Goal: Navigation & Orientation: Find specific page/section

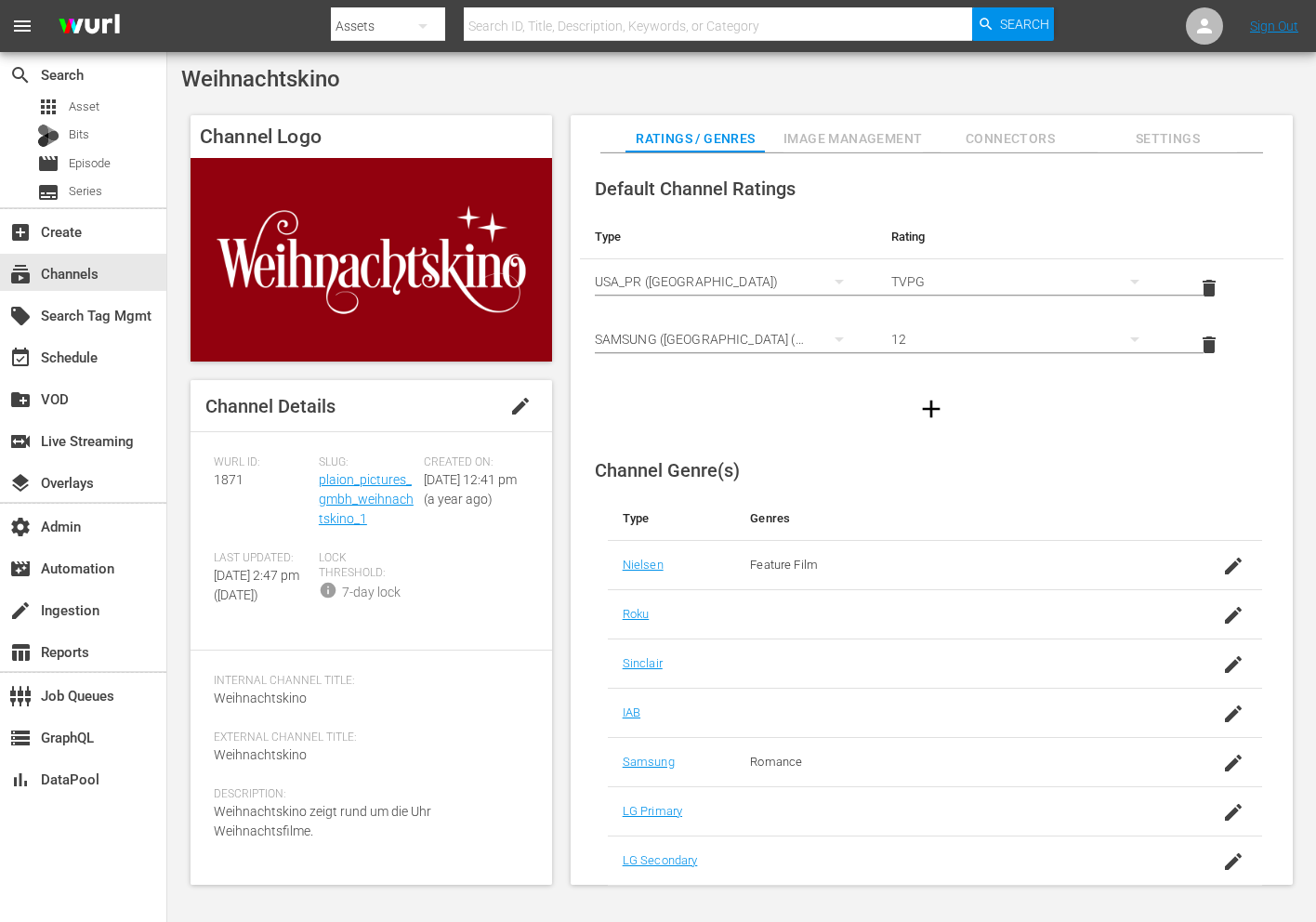
click at [344, 490] on div "Slug: plaion_pictures_gmbh_weihnachtskino_1" at bounding box center [371, 503] width 105 height 96
click at [344, 498] on link "plaion_pictures_gmbh_weihnachtskino_1" at bounding box center [366, 499] width 95 height 54
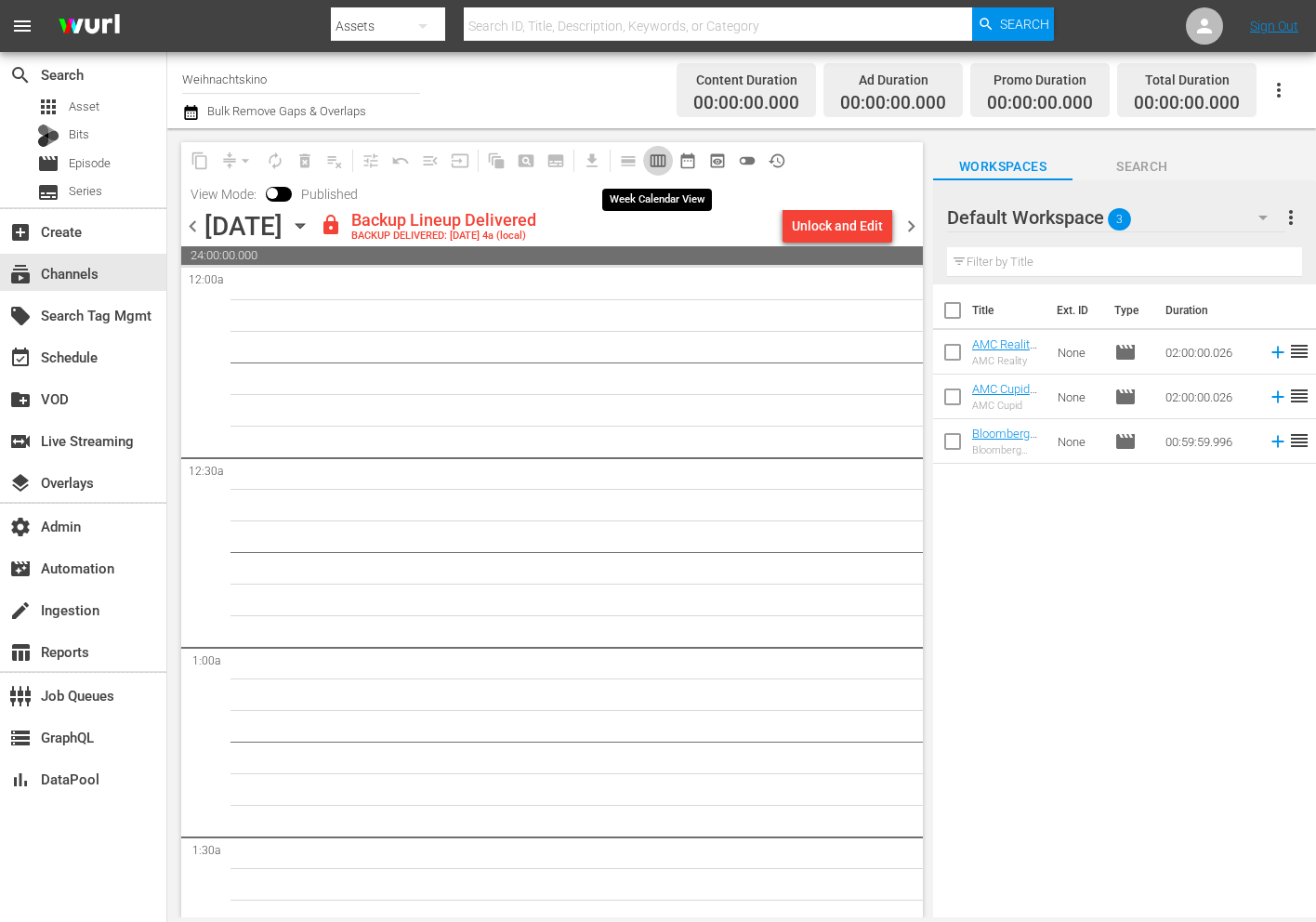
click at [658, 164] on span "calendar_view_week_outlined" at bounding box center [658, 160] width 18 height 18
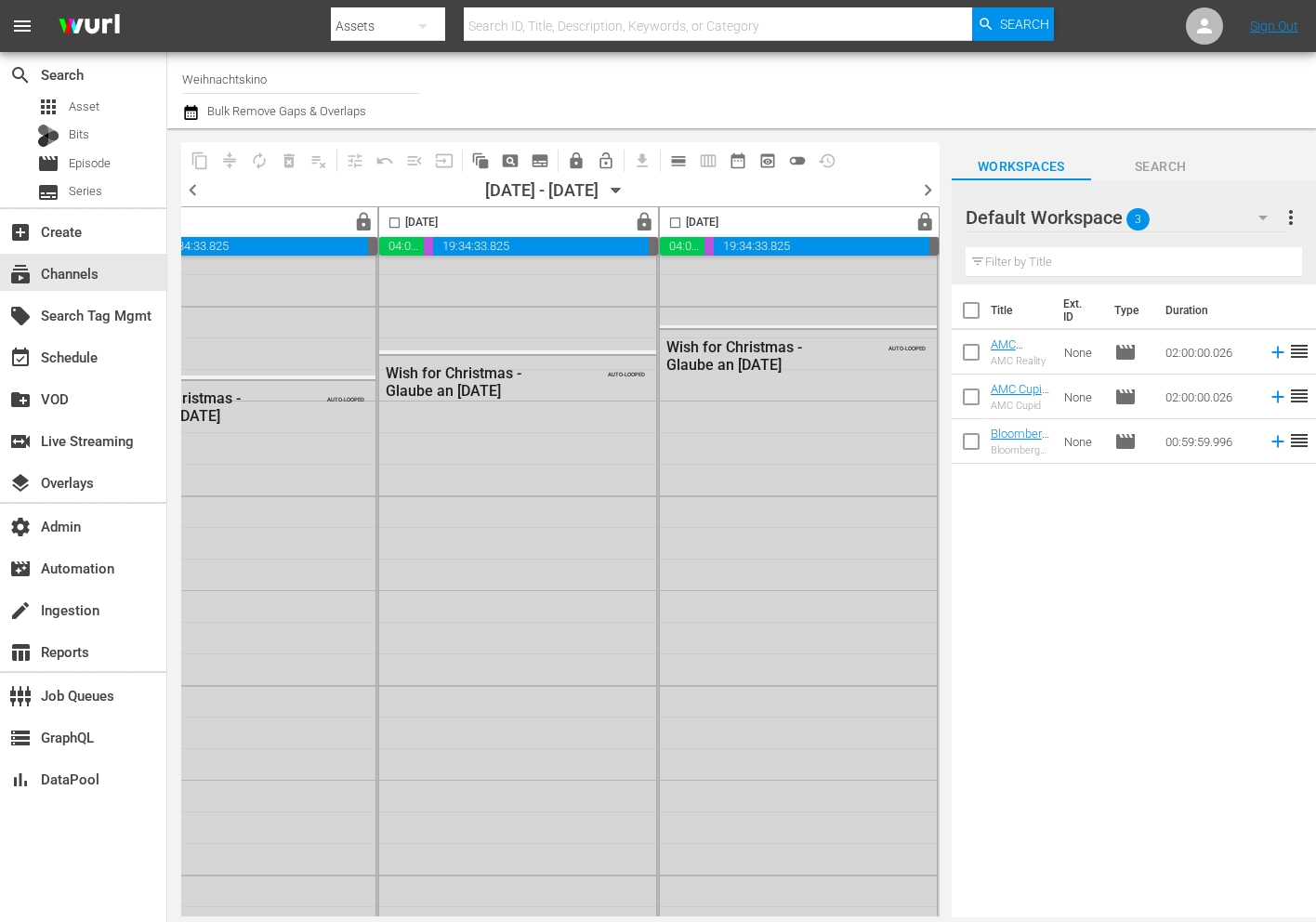
scroll to position [4257, 1265]
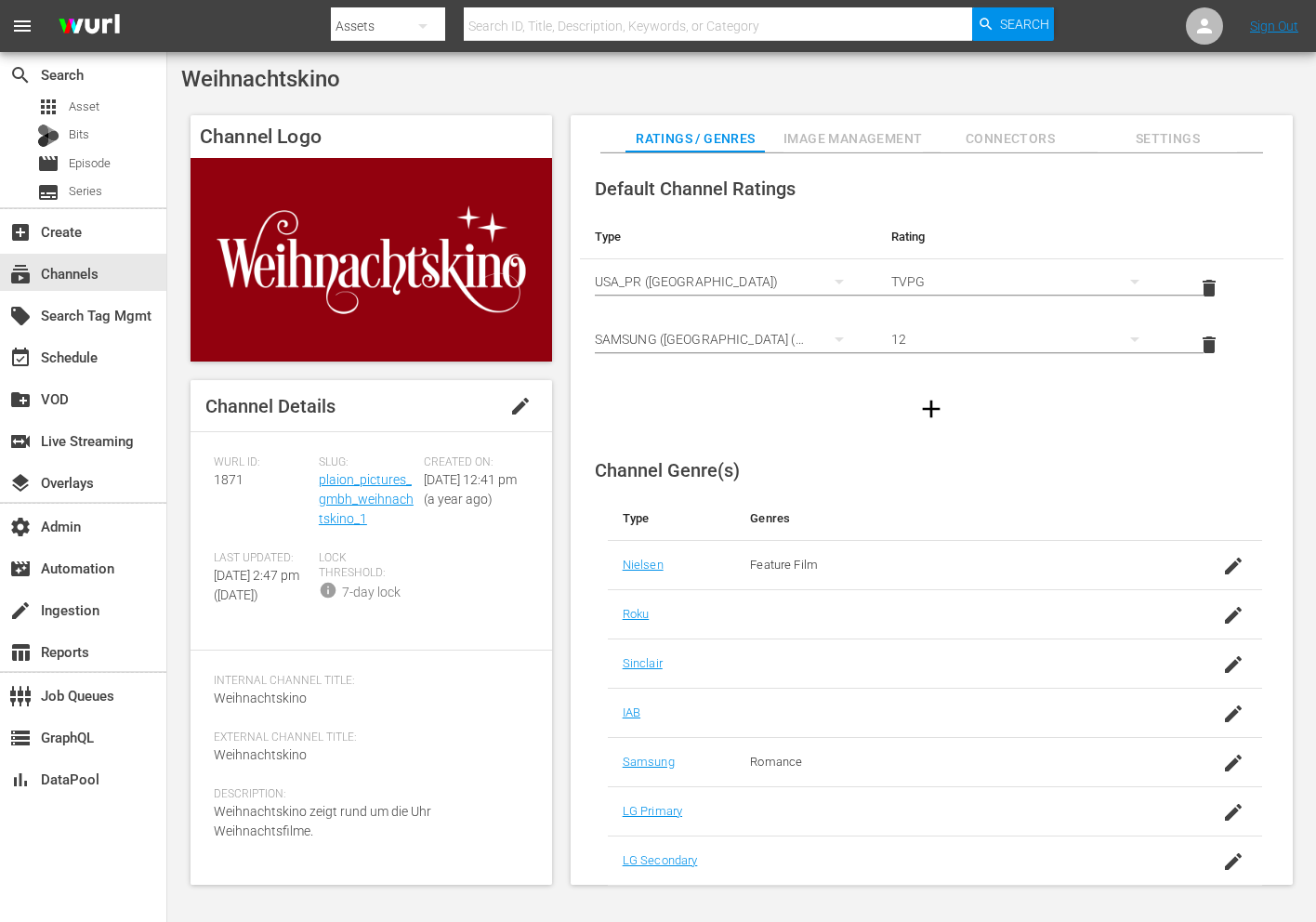
click at [306, 80] on span "Weihnachtskino" at bounding box center [261, 78] width 159 height 26
copy span "Weihnachtskino"
drag, startPoint x: 384, startPoint y: 514, endPoint x: 322, endPoint y: 483, distance: 69.3
click at [322, 483] on div "Slug: plaion_pictures_gmbh_weihnachtskino_1" at bounding box center [371, 503] width 105 height 96
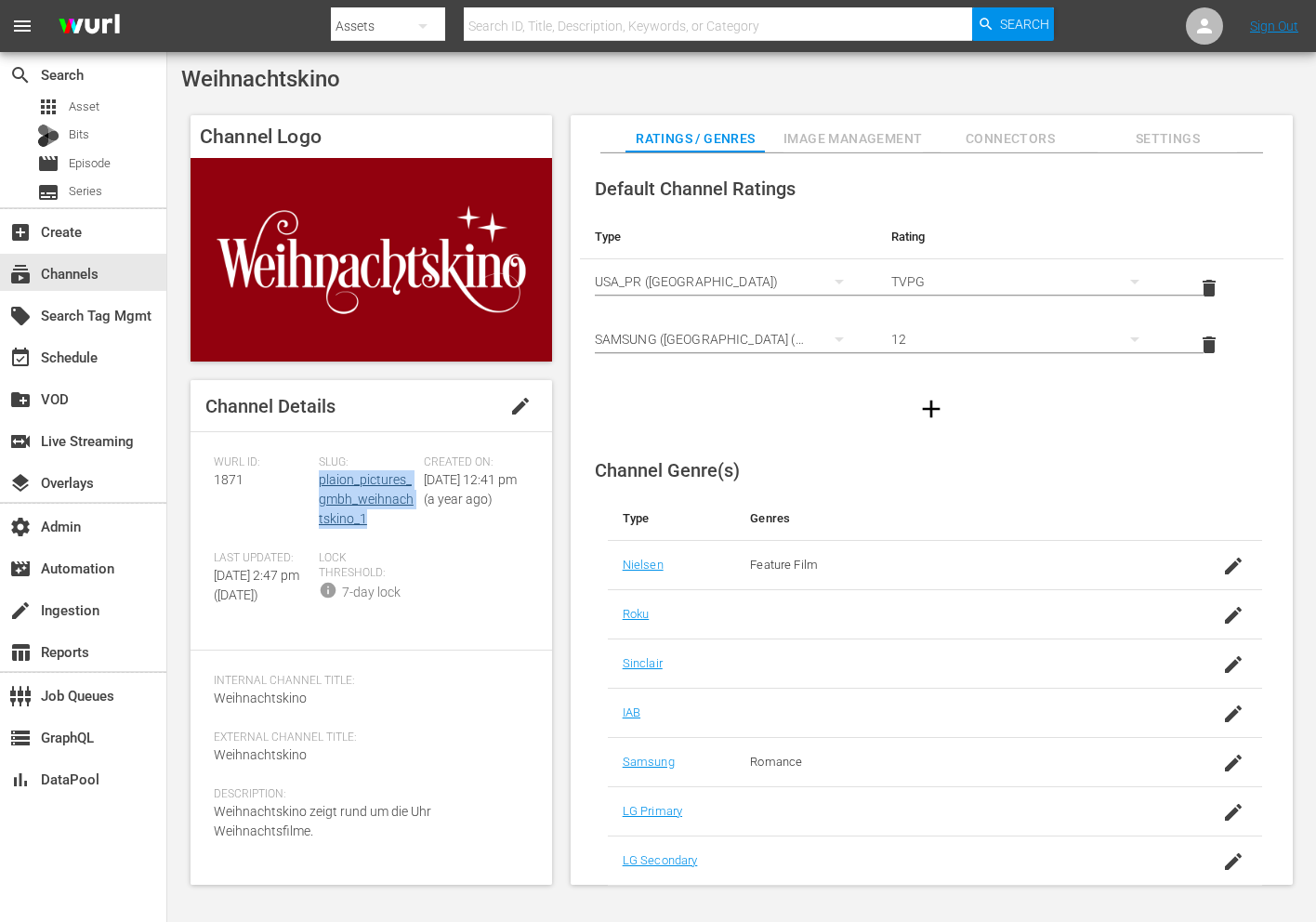
copy link "plaion_pictures_gmbh_weihnachtskino_1"
click at [223, 480] on span "1871" at bounding box center [228, 479] width 30 height 14
copy span "1871"
drag, startPoint x: 373, startPoint y: 516, endPoint x: 319, endPoint y: 482, distance: 63.8
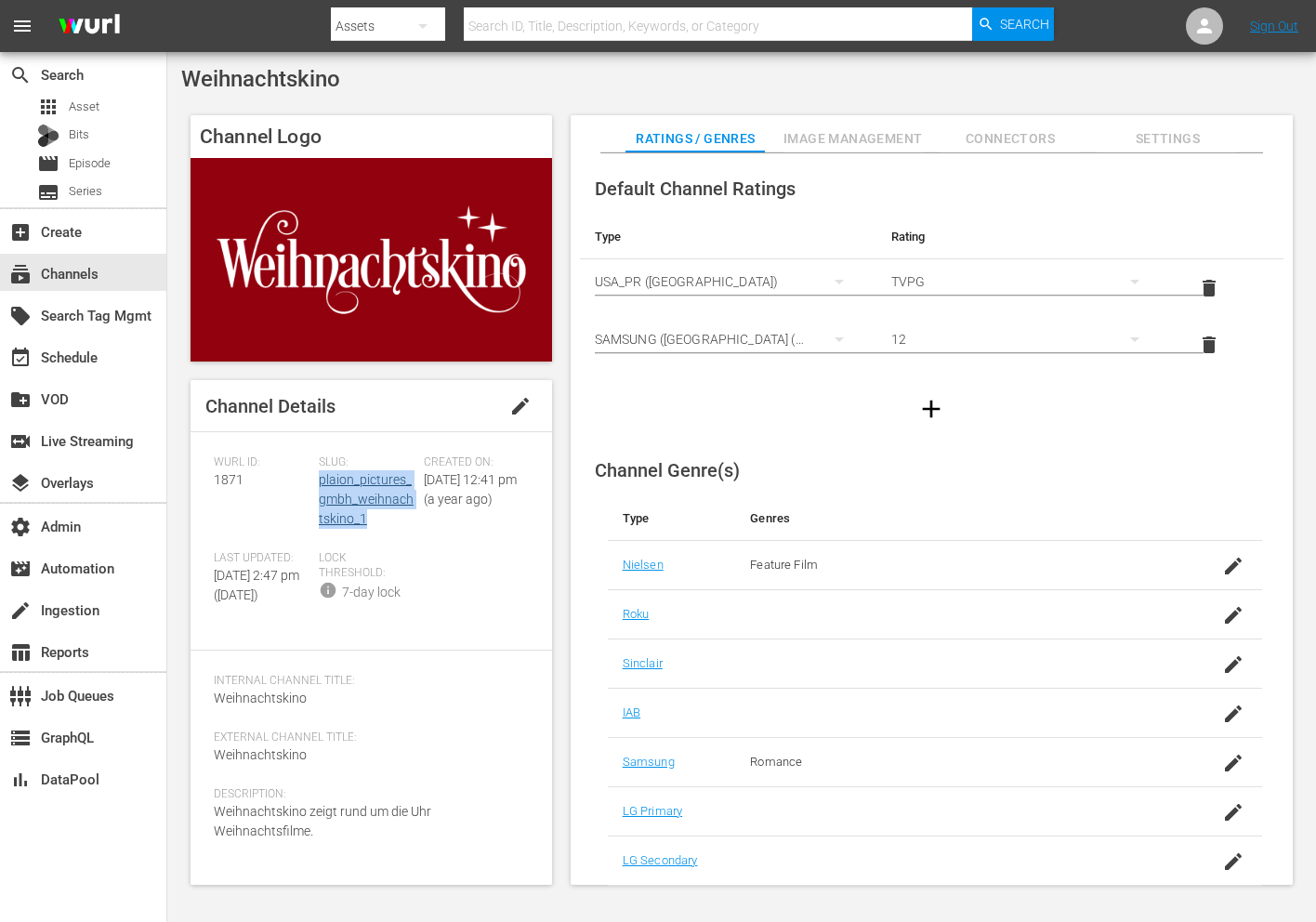
click at [319, 482] on div "Slug: plaion_pictures_gmbh_weihnachtskino_1" at bounding box center [371, 503] width 105 height 96
copy link "plaion_pictures_gmbh_weihnachtskino_1"
click at [304, 73] on span "Weihnachtskino" at bounding box center [261, 78] width 159 height 26
copy span "Weihnachtskino"
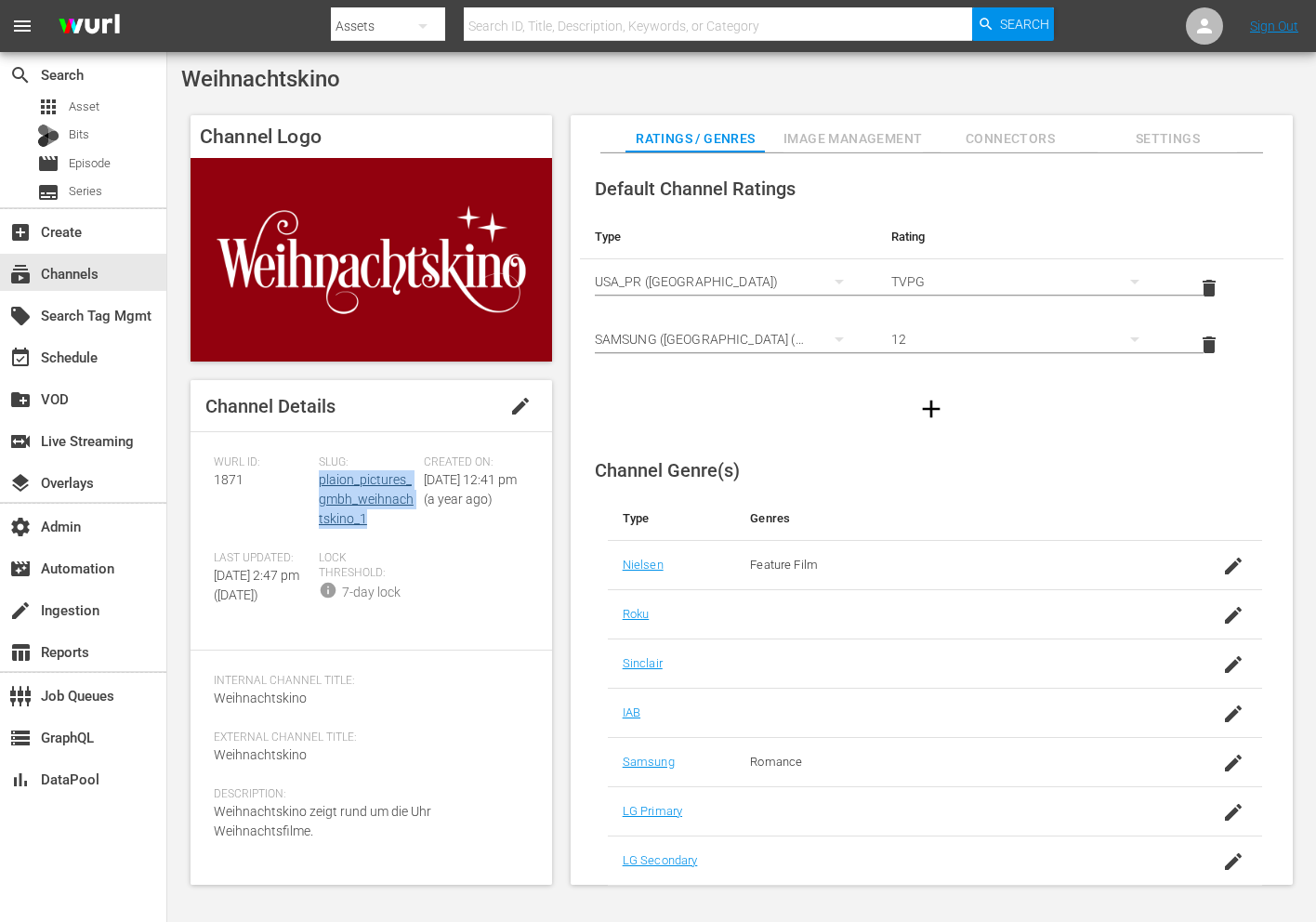
drag, startPoint x: 398, startPoint y: 534, endPoint x: 319, endPoint y: 483, distance: 94.0
click at [319, 483] on div "Slug: plaion_pictures_gmbh_weihnachtskino_1" at bounding box center [371, 503] width 105 height 96
copy link "plaion_pictures_gmbh_weihnachtskino_1"
click at [229, 480] on span "1871" at bounding box center [228, 479] width 30 height 14
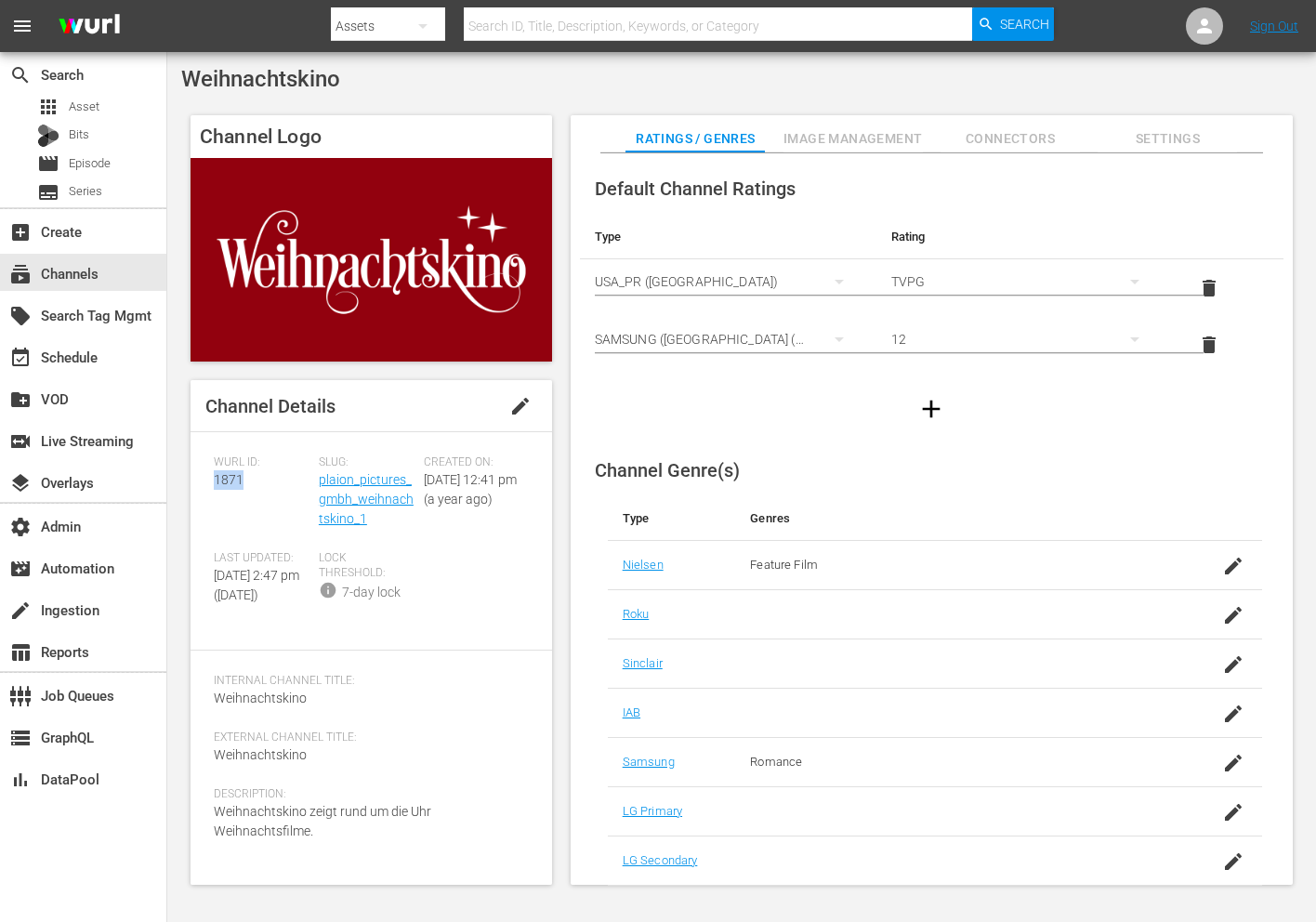
copy span "1871"
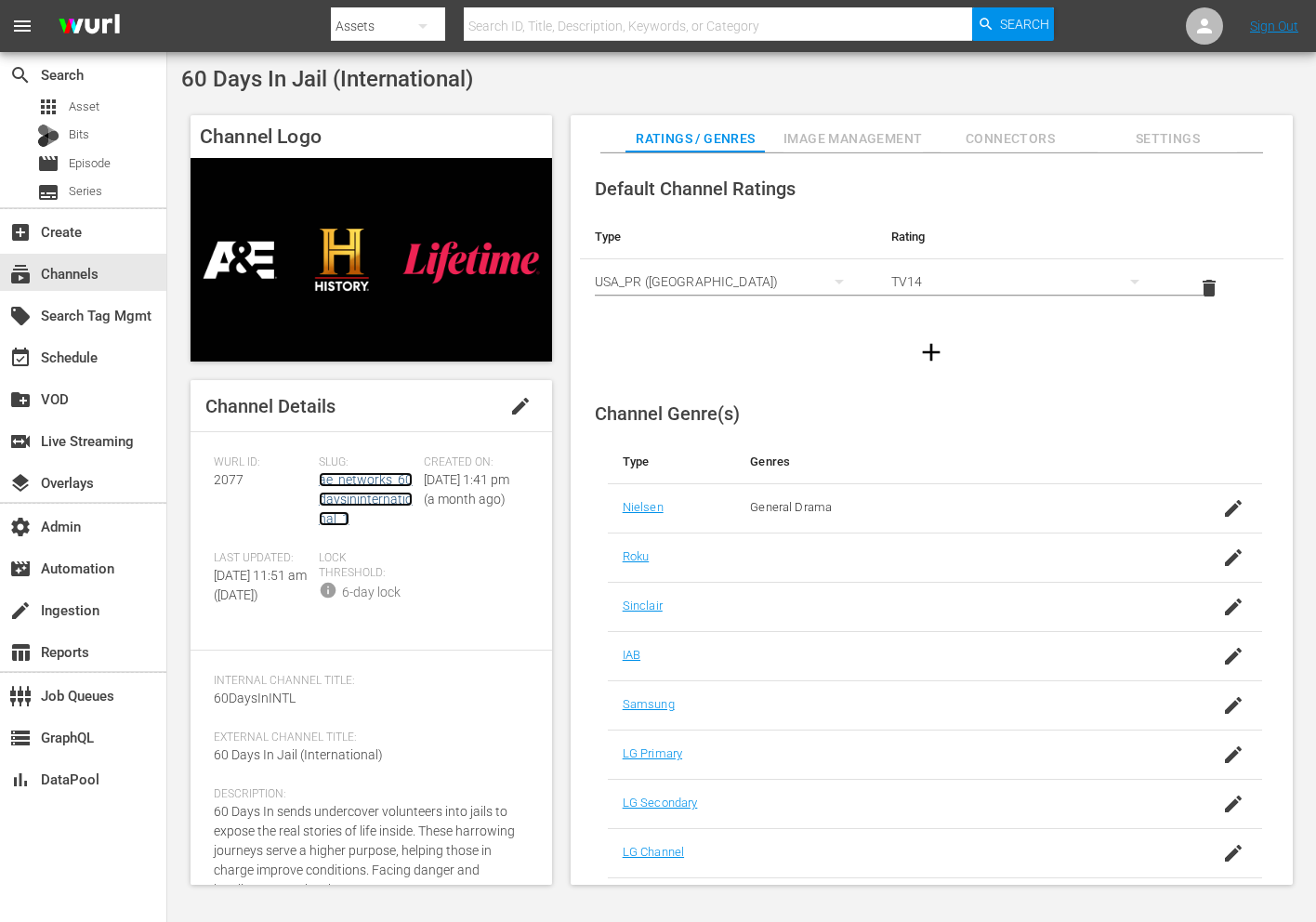
click at [333, 493] on link "ae_networks_60daysininternational_1" at bounding box center [365, 499] width 94 height 54
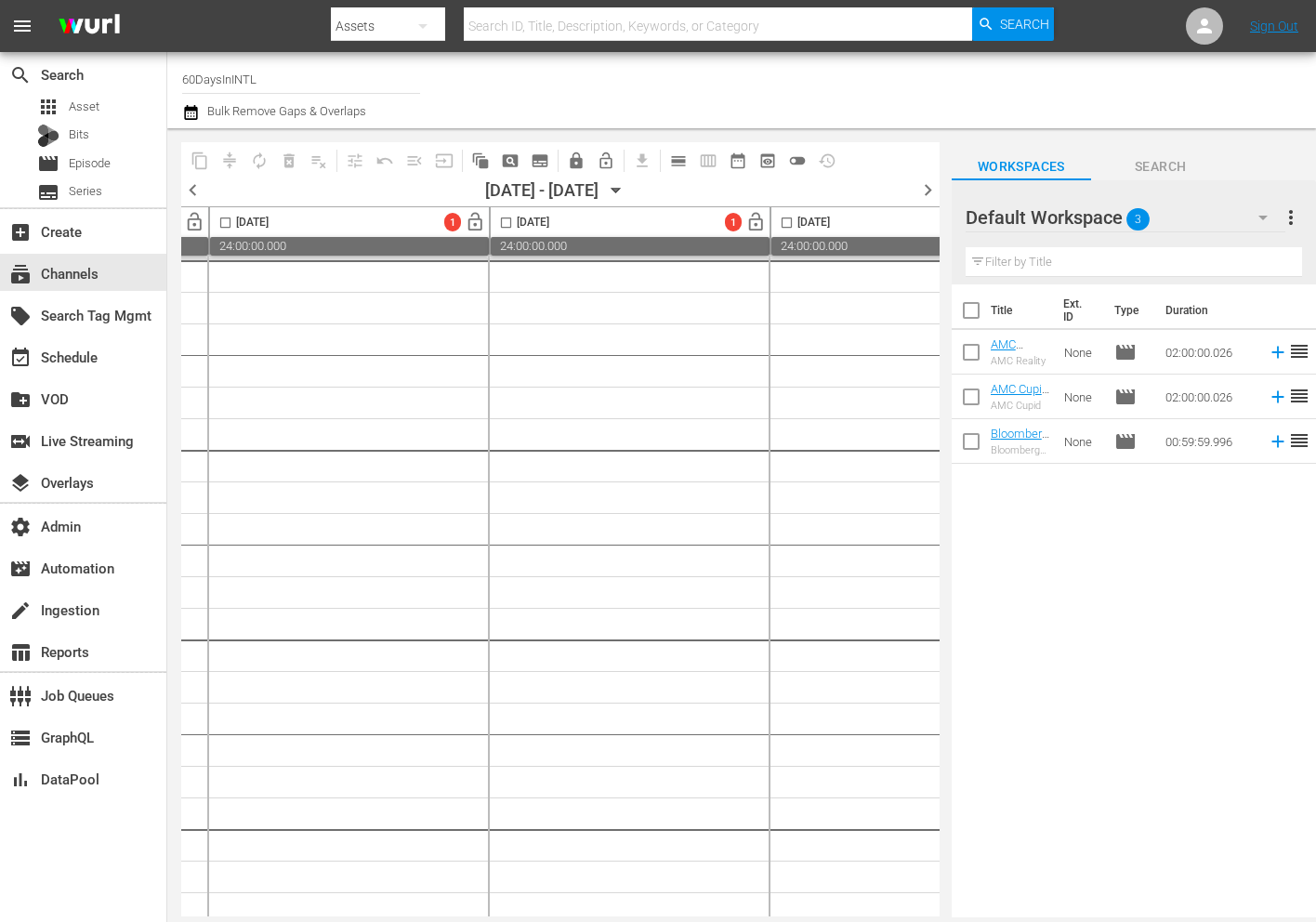
scroll to position [0, 1265]
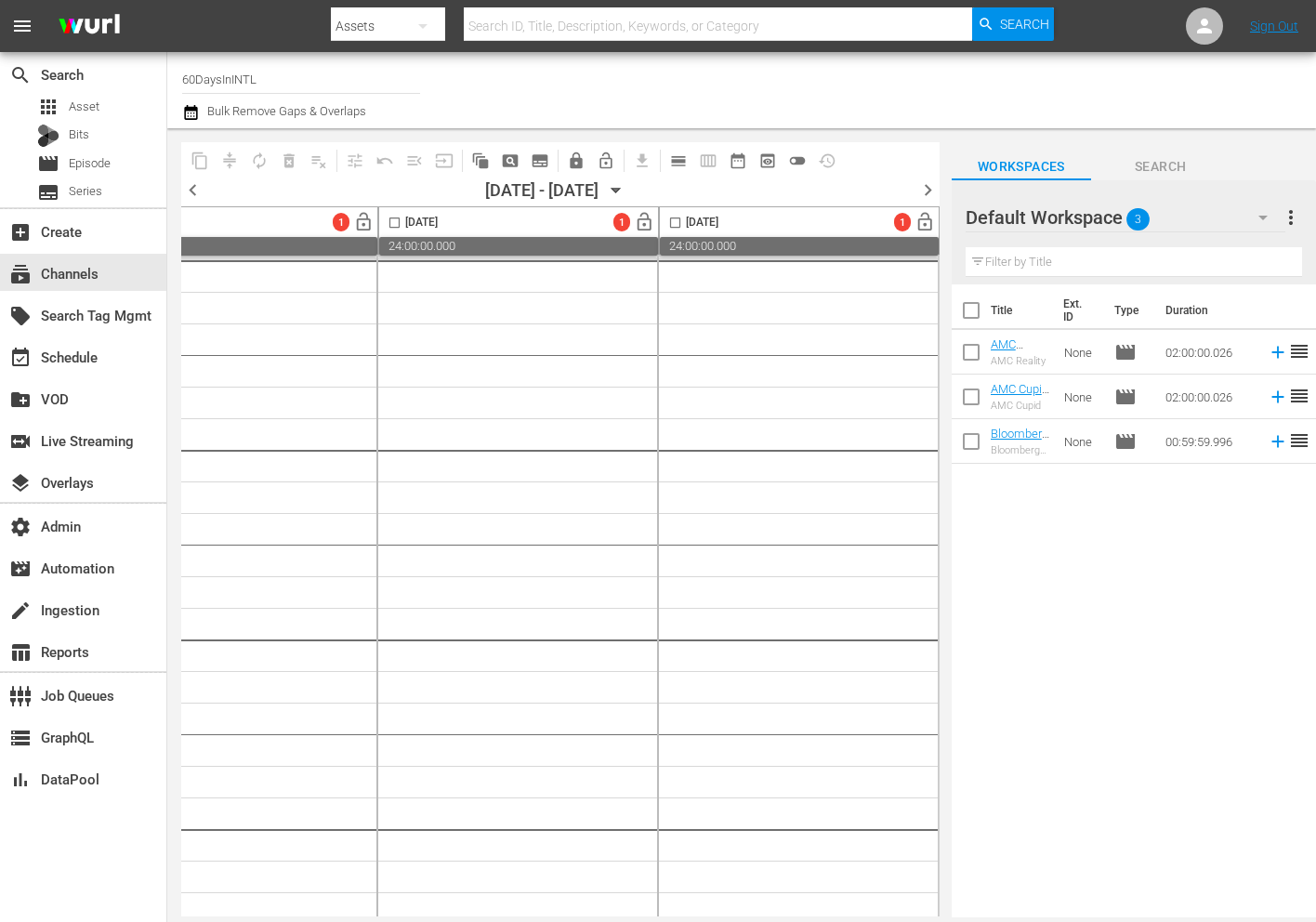
click at [936, 180] on span "chevron_right" at bounding box center [928, 190] width 23 height 23
